Goal: Information Seeking & Learning: Learn about a topic

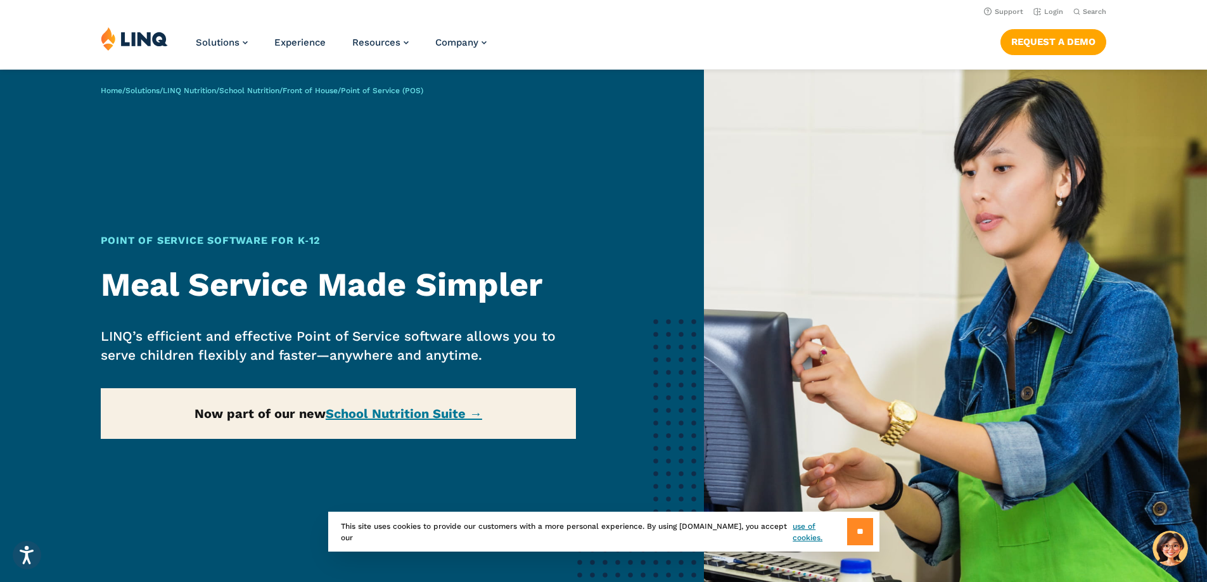
click at [855, 540] on input "**" at bounding box center [860, 531] width 26 height 27
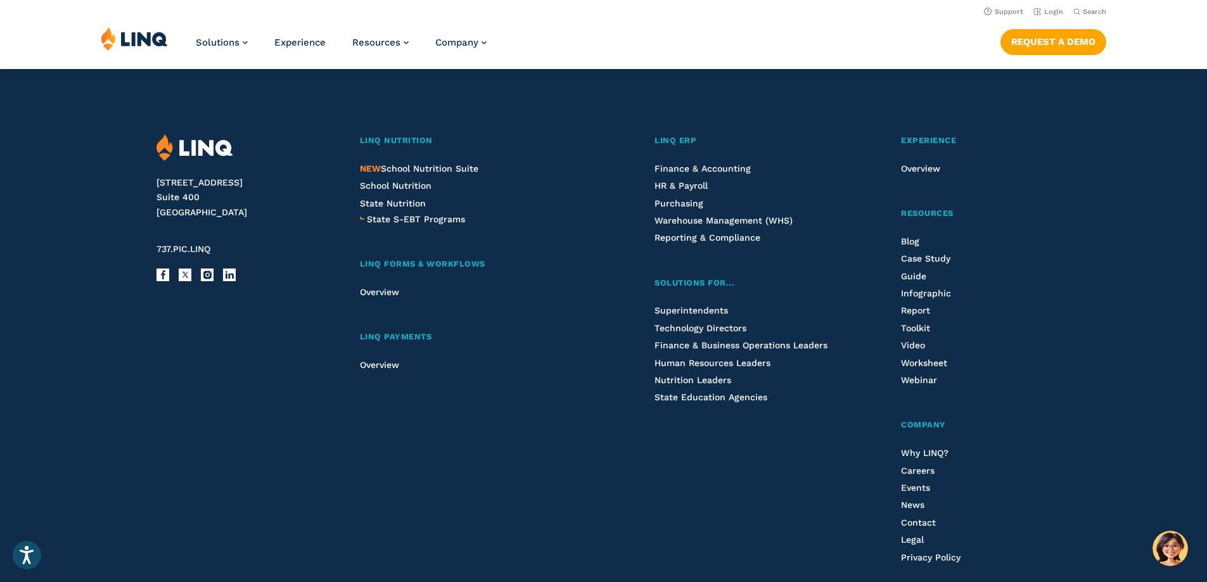
scroll to position [2600, 0]
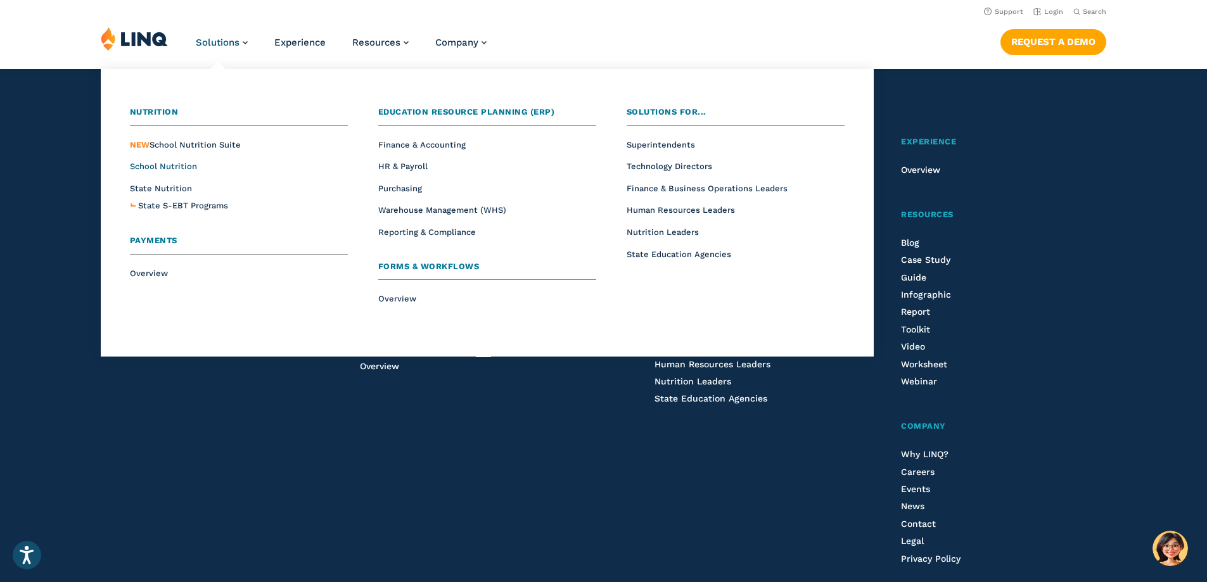
click at [176, 169] on span "School Nutrition" at bounding box center [163, 167] width 67 height 10
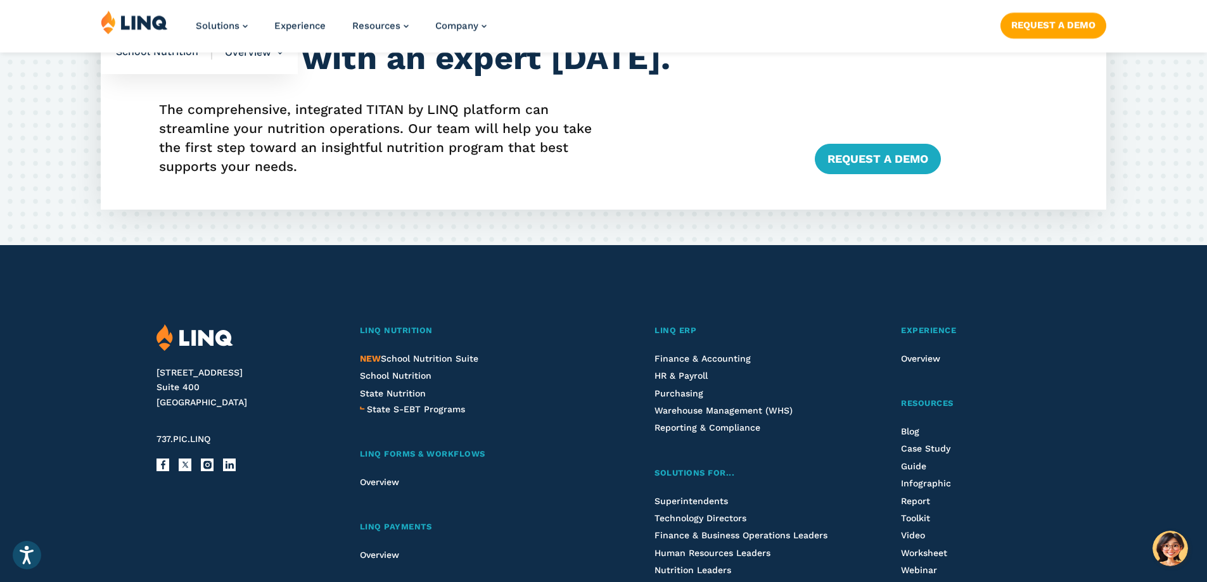
scroll to position [3168, 0]
